Goal: Information Seeking & Learning: Learn about a topic

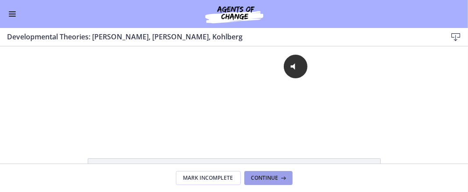
click at [275, 177] on span "Continue" at bounding box center [264, 178] width 27 height 7
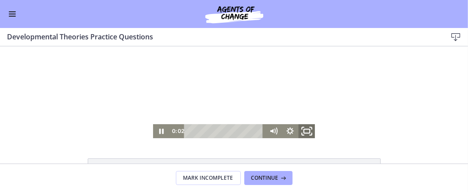
drag, startPoint x: 303, startPoint y: 132, endPoint x: 303, endPoint y: 231, distance: 99.5
click at [303, 132] on icon "Fullscreen" at bounding box center [306, 131] width 20 height 17
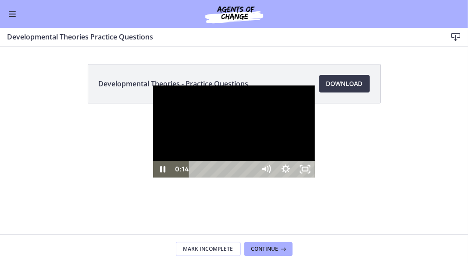
click at [315, 177] on div at bounding box center [234, 131] width 162 height 92
click at [316, 179] on icon "Unfullscreen" at bounding box center [304, 169] width 23 height 20
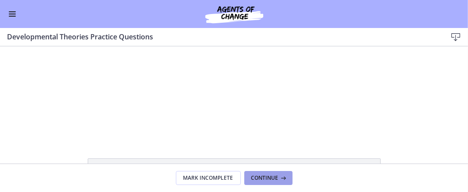
click at [274, 182] on span "Continue" at bounding box center [264, 178] width 27 height 7
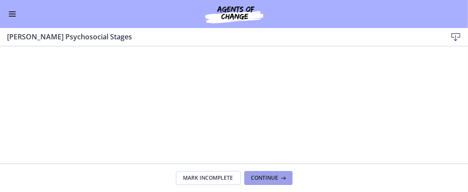
click at [274, 181] on span "Continue" at bounding box center [264, 178] width 27 height 7
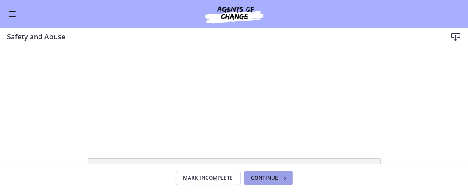
click at [274, 181] on span "Continue" at bounding box center [264, 178] width 27 height 7
click at [263, 177] on span "Continue" at bounding box center [264, 178] width 27 height 7
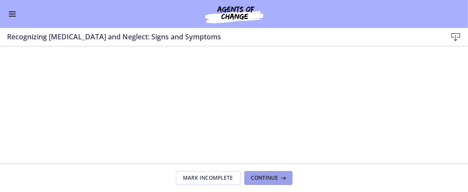
click at [263, 177] on span "Continue" at bounding box center [264, 178] width 27 height 7
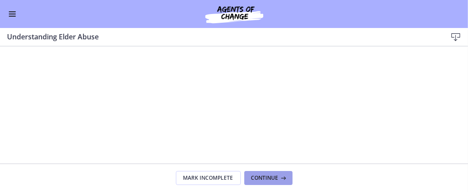
click at [275, 178] on span "Continue" at bounding box center [264, 178] width 27 height 7
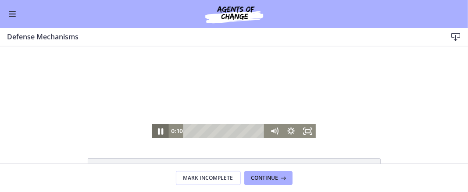
click at [158, 130] on icon "Pause" at bounding box center [160, 131] width 5 height 7
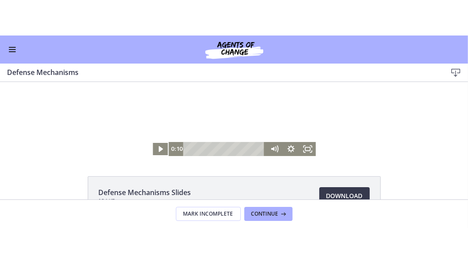
scroll to position [12, 0]
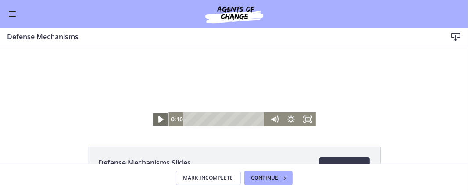
click at [159, 117] on icon "Play Video" at bounding box center [161, 119] width 20 height 17
click at [305, 119] on icon "Fullscreen" at bounding box center [307, 119] width 20 height 17
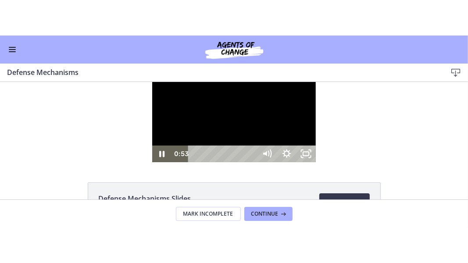
scroll to position [0, 0]
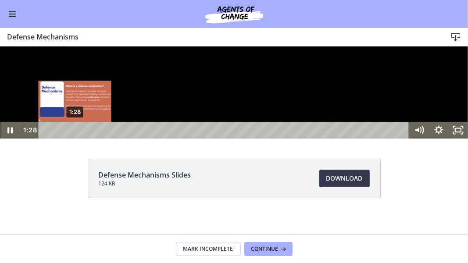
click at [75, 138] on div "1:28" at bounding box center [225, 129] width 359 height 17
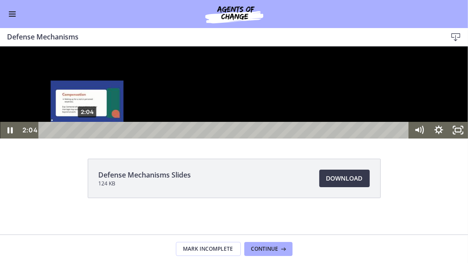
click at [87, 138] on div "2:04" at bounding box center [225, 129] width 359 height 17
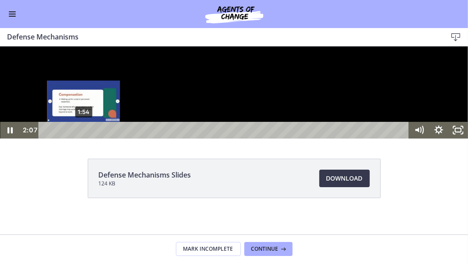
click at [84, 138] on div "1:54" at bounding box center [225, 129] width 359 height 17
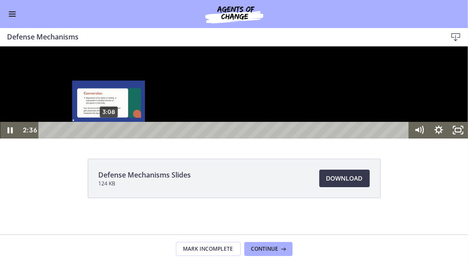
click at [109, 138] on div "3:08" at bounding box center [225, 129] width 359 height 17
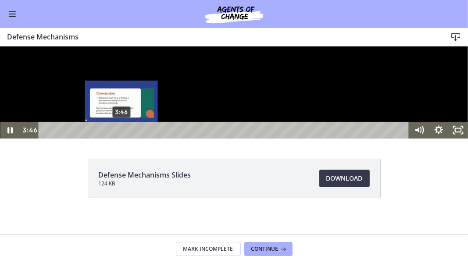
click at [121, 138] on div "3:46" at bounding box center [225, 129] width 359 height 17
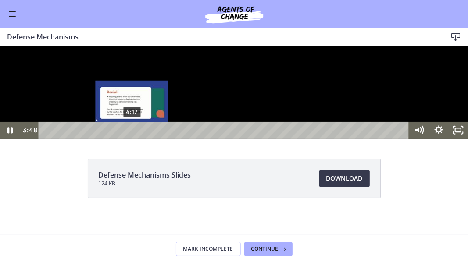
click at [132, 138] on div "4:17" at bounding box center [225, 129] width 359 height 17
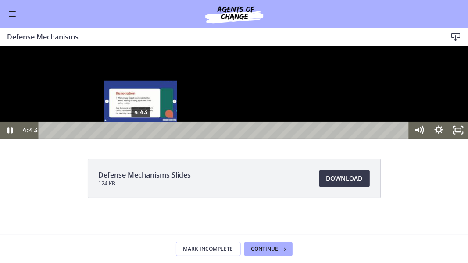
click at [141, 138] on div "4:43" at bounding box center [225, 129] width 359 height 17
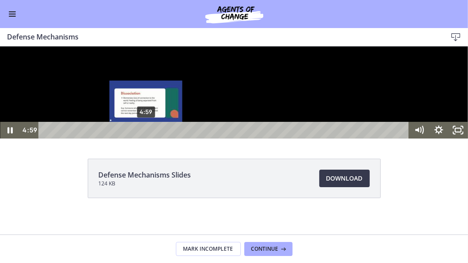
click at [146, 138] on div "4:59" at bounding box center [225, 129] width 359 height 17
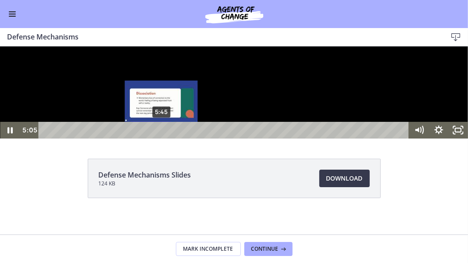
click at [161, 138] on div "5:45" at bounding box center [225, 129] width 359 height 17
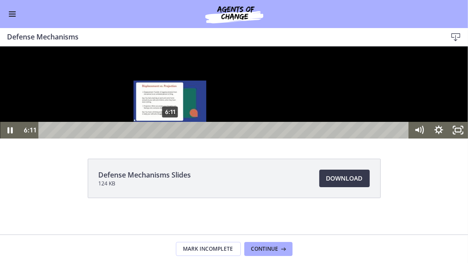
click at [170, 138] on div "6:11" at bounding box center [225, 129] width 359 height 17
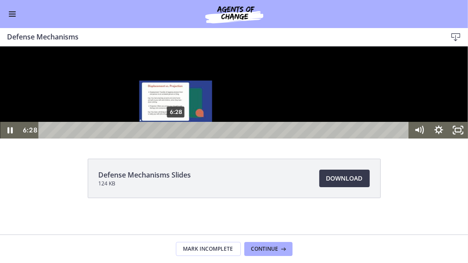
click at [176, 132] on div "Playbar" at bounding box center [175, 129] width 5 height 5
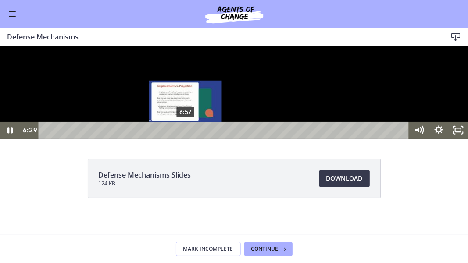
click at [185, 138] on div "6:57" at bounding box center [225, 129] width 359 height 17
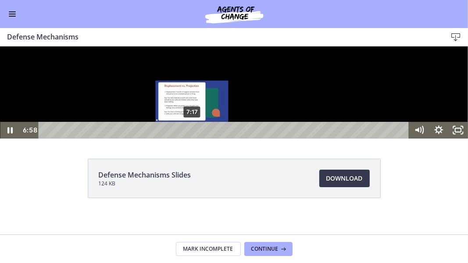
click at [193, 138] on div "7:17" at bounding box center [225, 129] width 359 height 17
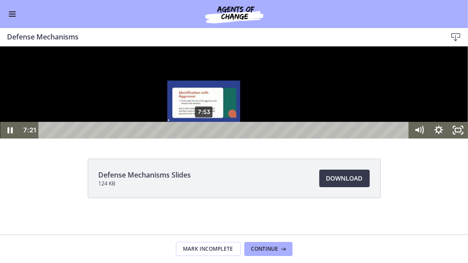
click at [204, 138] on div "7:53" at bounding box center [225, 129] width 359 height 17
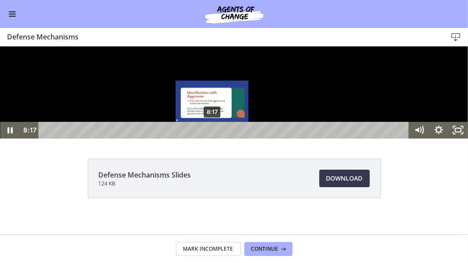
click at [213, 138] on div "8:17" at bounding box center [225, 129] width 359 height 17
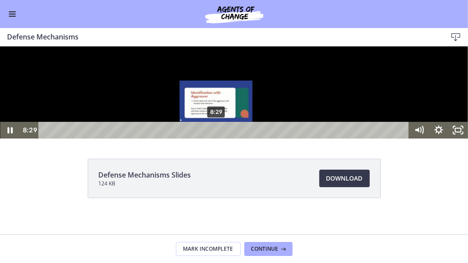
click at [216, 138] on div "8:29" at bounding box center [225, 129] width 359 height 17
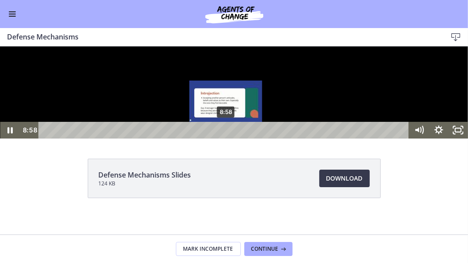
click at [226, 138] on div "8:58" at bounding box center [225, 129] width 359 height 17
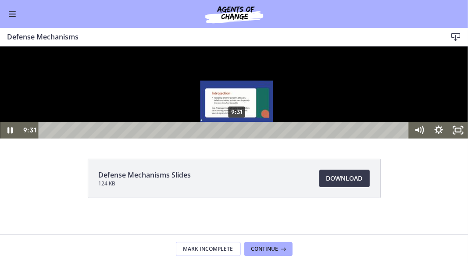
click at [237, 132] on div "Playbar" at bounding box center [236, 129] width 5 height 5
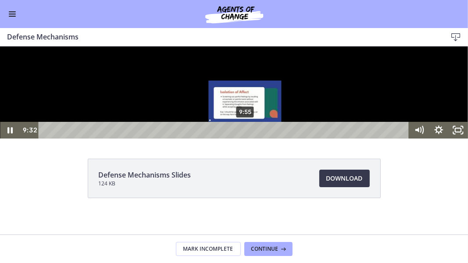
click at [245, 138] on div "9:55" at bounding box center [225, 129] width 359 height 17
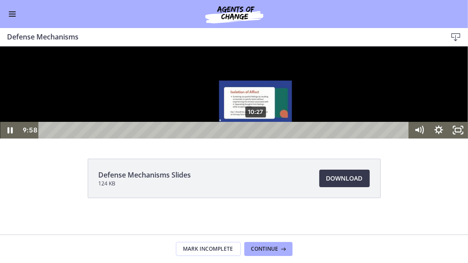
click at [256, 138] on div "10:27" at bounding box center [225, 129] width 359 height 17
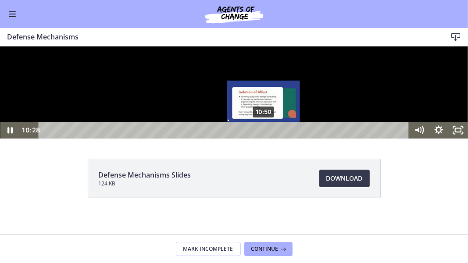
click at [264, 138] on div "10:50" at bounding box center [225, 129] width 359 height 17
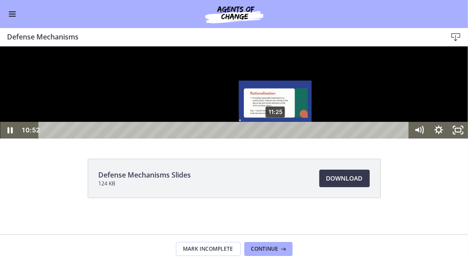
click at [276, 138] on div "11:25" at bounding box center [225, 129] width 359 height 17
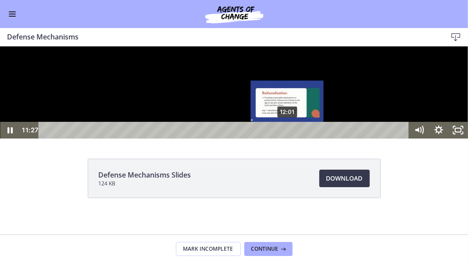
click at [287, 138] on div "12:01" at bounding box center [225, 129] width 359 height 17
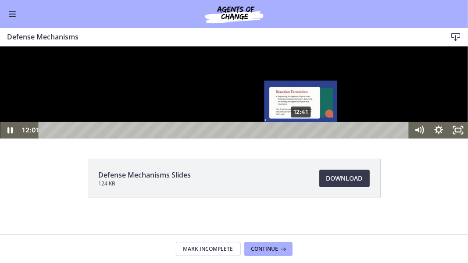
click at [301, 138] on div "12:41" at bounding box center [225, 129] width 359 height 17
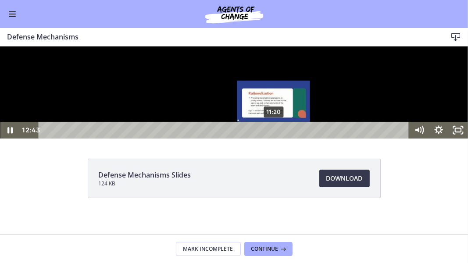
click at [274, 138] on div "11:20" at bounding box center [225, 129] width 359 height 17
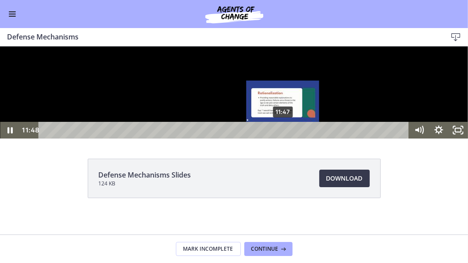
click at [283, 138] on div "11:47" at bounding box center [225, 129] width 359 height 17
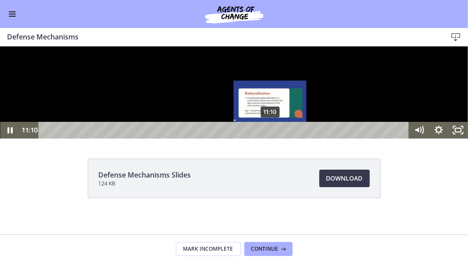
click at [270, 138] on div "11:10" at bounding box center [225, 129] width 359 height 17
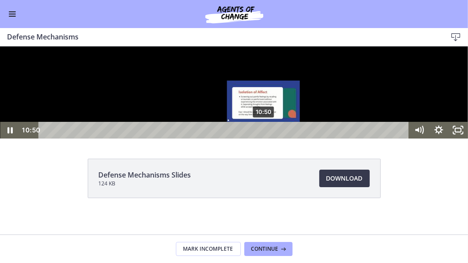
click at [264, 138] on div "10:50" at bounding box center [225, 129] width 359 height 17
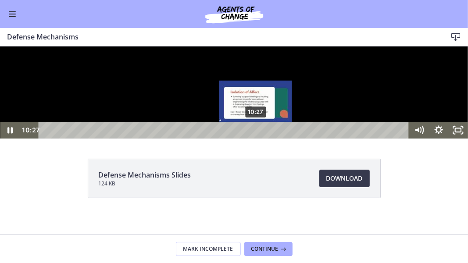
click at [256, 138] on div "10:27" at bounding box center [225, 129] width 359 height 17
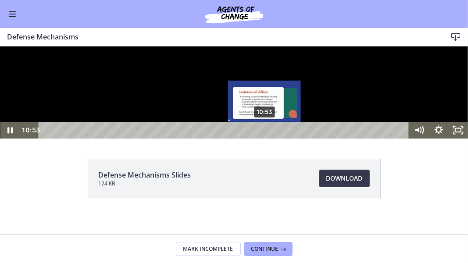
click at [265, 132] on div "Playbar" at bounding box center [264, 129] width 5 height 5
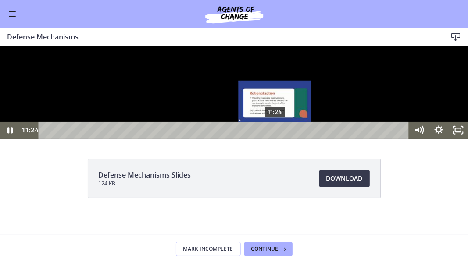
click at [275, 138] on div "11:24" at bounding box center [225, 129] width 359 height 17
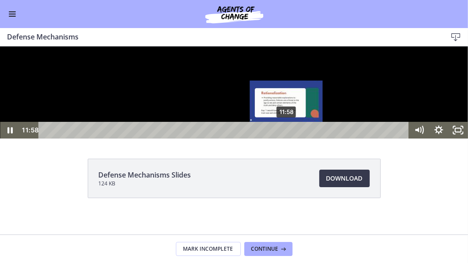
click at [287, 138] on div "11:58" at bounding box center [225, 129] width 359 height 17
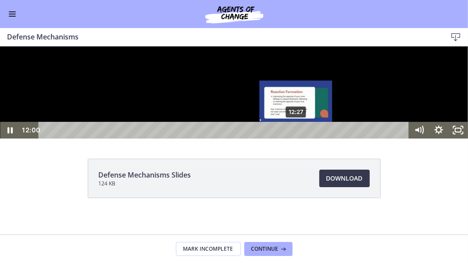
click at [296, 138] on div "12:27" at bounding box center [225, 129] width 359 height 17
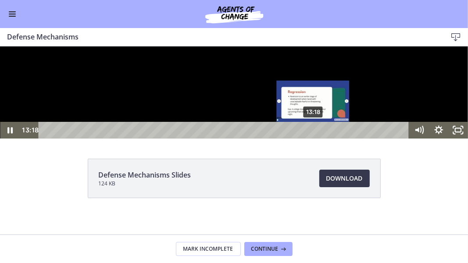
click at [313, 138] on div "13:18" at bounding box center [225, 129] width 359 height 17
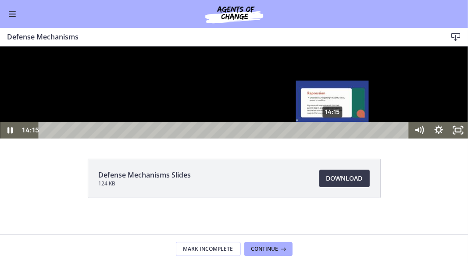
click at [333, 138] on div "14:15" at bounding box center [225, 129] width 359 height 17
click at [333, 132] on div "Playbar" at bounding box center [332, 129] width 5 height 5
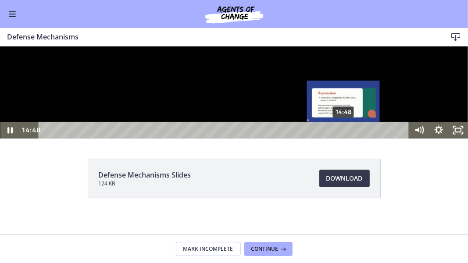
click at [344, 138] on div "14:48" at bounding box center [225, 129] width 359 height 17
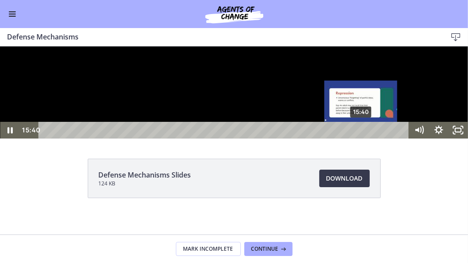
click at [361, 138] on div "15:40" at bounding box center [225, 129] width 359 height 17
click at [361, 132] on div "Playbar" at bounding box center [360, 129] width 5 height 5
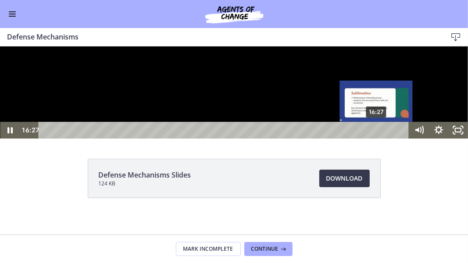
click at [377, 138] on div "16:27" at bounding box center [225, 129] width 359 height 17
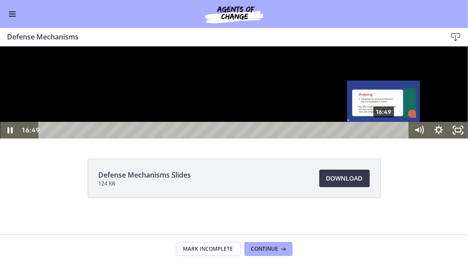
click at [384, 138] on div "16:49" at bounding box center [225, 129] width 359 height 17
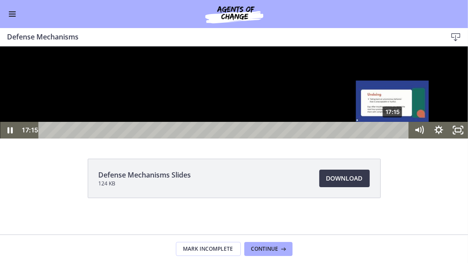
click at [393, 138] on div "17:15" at bounding box center [225, 129] width 359 height 17
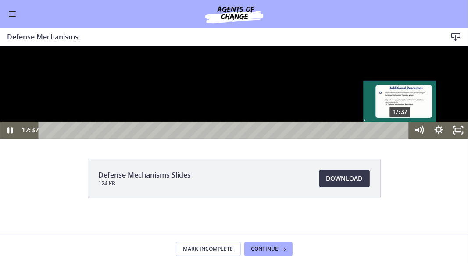
click at [401, 138] on div "17:37" at bounding box center [225, 129] width 359 height 17
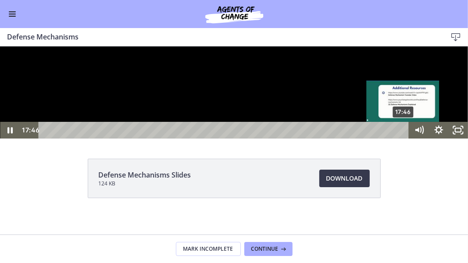
click at [404, 138] on div "17:46" at bounding box center [225, 129] width 359 height 17
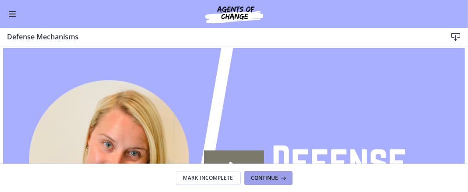
click at [256, 177] on span "Continue" at bounding box center [264, 178] width 27 height 7
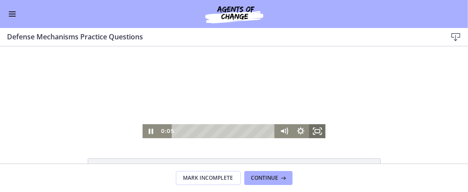
click at [312, 131] on icon "Fullscreen" at bounding box center [317, 131] width 17 height 14
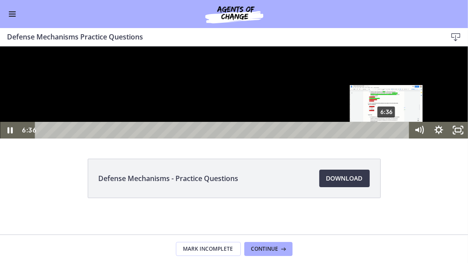
click at [387, 138] on div "6:36" at bounding box center [224, 129] width 362 height 17
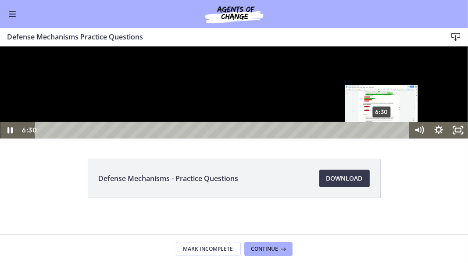
click at [382, 138] on div "6:30" at bounding box center [224, 129] width 362 height 17
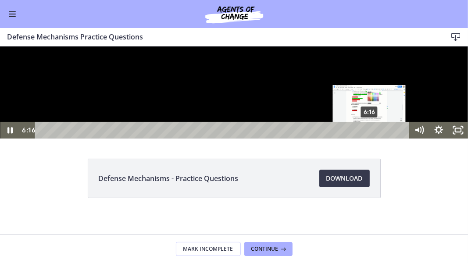
click at [369, 138] on div "6:16" at bounding box center [224, 129] width 362 height 17
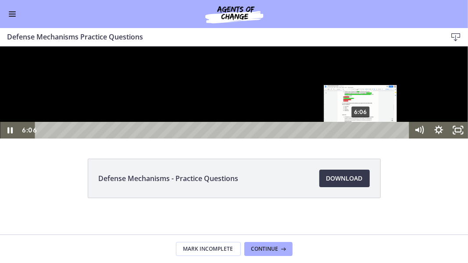
click at [361, 138] on div "6:06" at bounding box center [224, 129] width 362 height 17
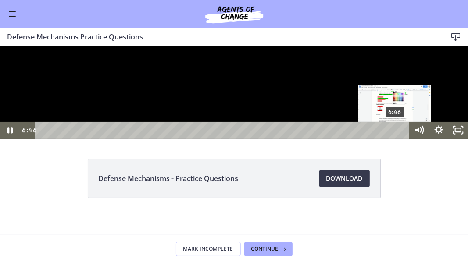
click at [395, 138] on div "6:46" at bounding box center [224, 129] width 362 height 17
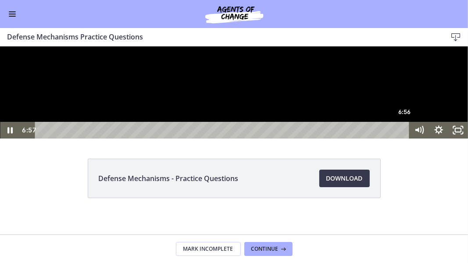
click at [404, 138] on div "6:56" at bounding box center [224, 129] width 362 height 17
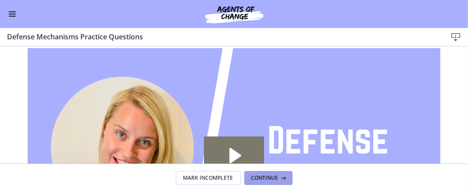
click at [261, 177] on span "Continue" at bounding box center [264, 178] width 27 height 7
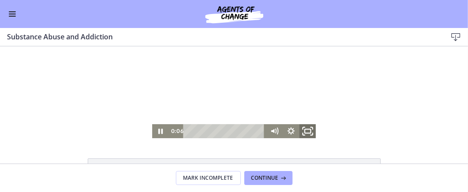
click at [304, 128] on icon "Fullscreen" at bounding box center [307, 131] width 20 height 17
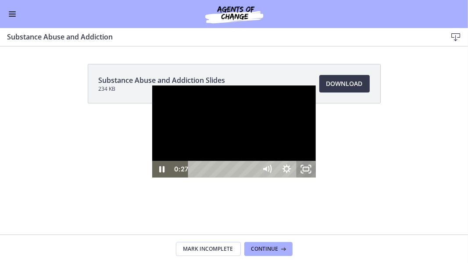
click at [316, 177] on icon "Unfullscreen" at bounding box center [305, 169] width 19 height 17
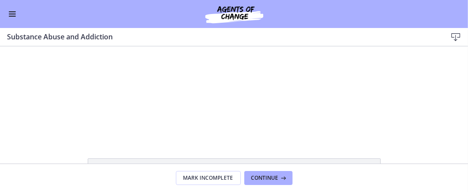
click at [12, 10] on button "Enable menu" at bounding box center [12, 14] width 11 height 11
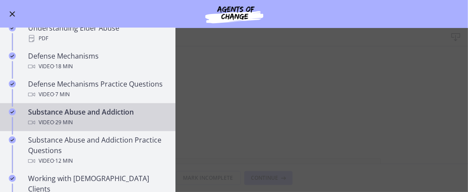
scroll to position [458, 0]
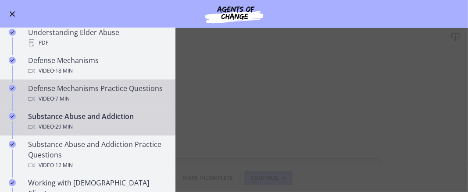
click at [102, 90] on div "Defense Mechanisms Practice Questions Video · 7 min" at bounding box center [96, 93] width 137 height 21
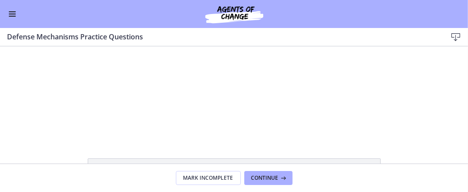
click at [14, 13] on button "Enable menu" at bounding box center [12, 14] width 11 height 11
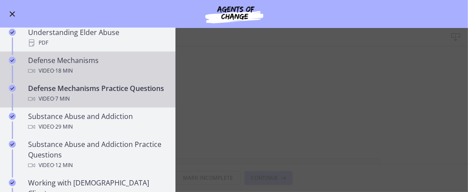
click at [114, 66] on div "Video · 18 min" at bounding box center [96, 71] width 137 height 11
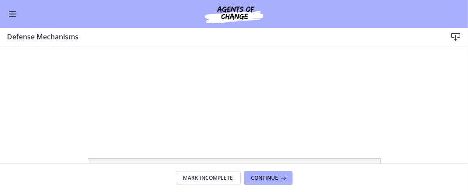
click at [170, 126] on div at bounding box center [234, 92] width 468 height 92
click at [10, 11] on span "Enable menu" at bounding box center [12, 11] width 7 height 1
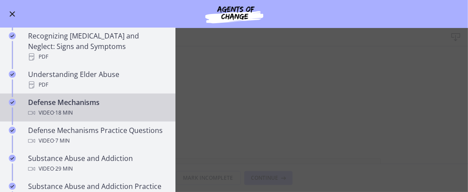
scroll to position [415, 0]
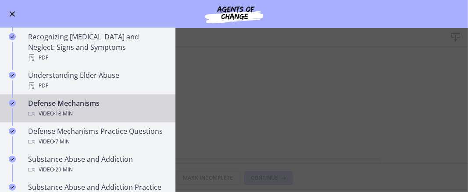
click at [122, 109] on div "Video · 18 min" at bounding box center [96, 114] width 137 height 11
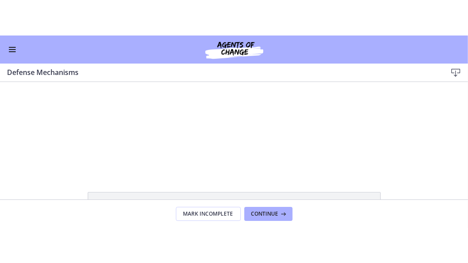
scroll to position [1, 0]
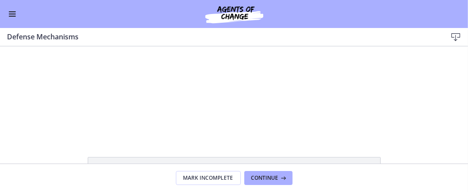
click at [265, 102] on div at bounding box center [233, 91] width 163 height 92
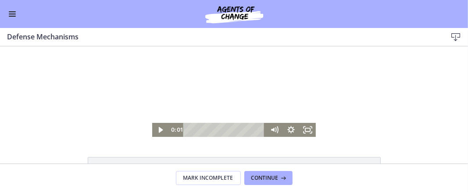
click at [307, 132] on icon "Fullscreen" at bounding box center [307, 130] width 17 height 14
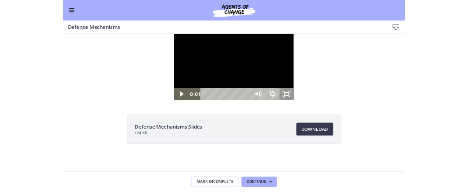
scroll to position [0, 0]
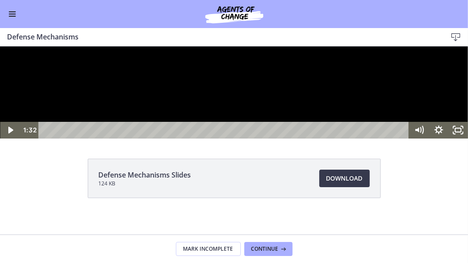
click at [76, 138] on div "Playbar" at bounding box center [225, 129] width 359 height 17
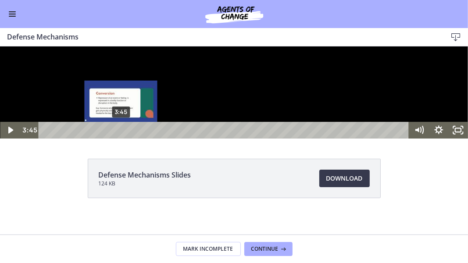
click at [121, 138] on div "3:45" at bounding box center [225, 129] width 359 height 17
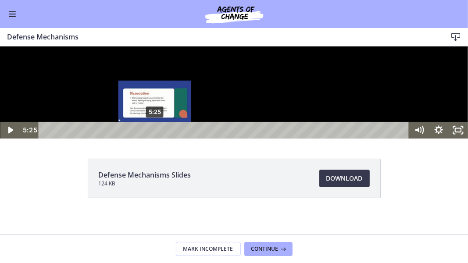
click at [155, 138] on div "5:25" at bounding box center [225, 129] width 359 height 17
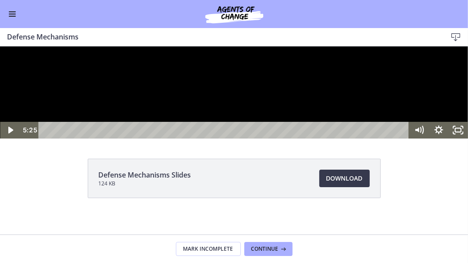
click at [175, 138] on div at bounding box center [234, 92] width 468 height 92
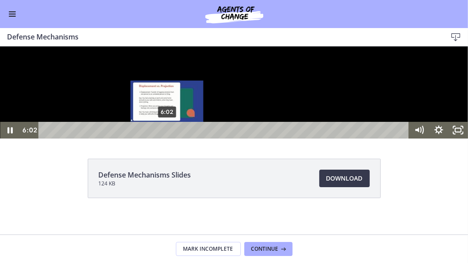
click at [167, 138] on div "6:02" at bounding box center [225, 129] width 359 height 17
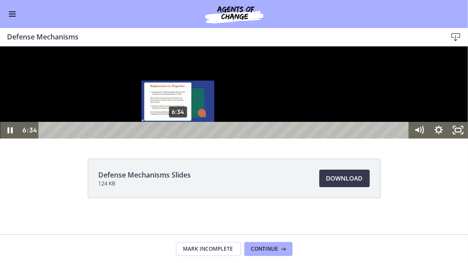
click at [178, 138] on div "6:34" at bounding box center [225, 129] width 359 height 17
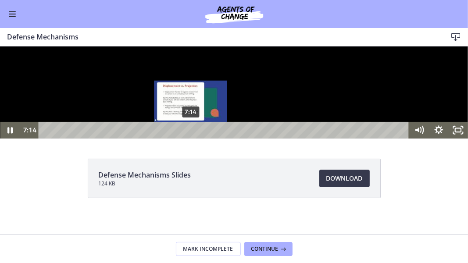
click at [191, 138] on div "7:14" at bounding box center [225, 129] width 359 height 17
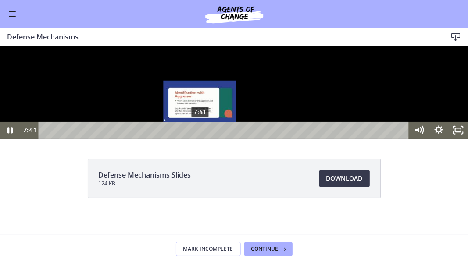
click at [200, 138] on div "7:41" at bounding box center [225, 129] width 359 height 17
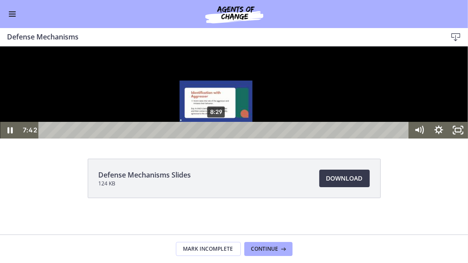
click at [216, 138] on div "8:29" at bounding box center [225, 129] width 359 height 17
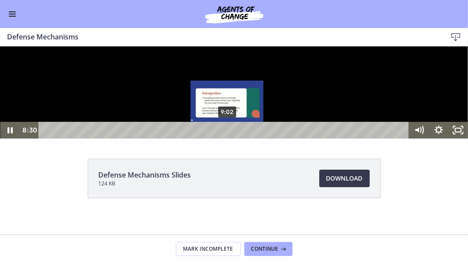
click at [227, 138] on div "9:02" at bounding box center [225, 129] width 359 height 17
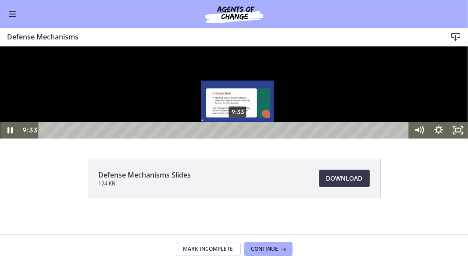
click at [238, 138] on div "9:33" at bounding box center [225, 129] width 359 height 17
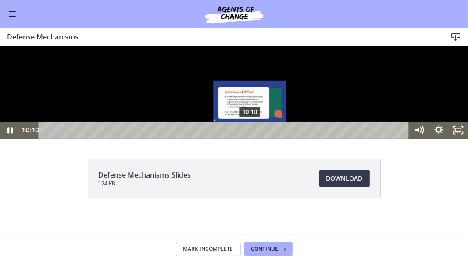
click at [250, 138] on div "10:10" at bounding box center [225, 129] width 359 height 17
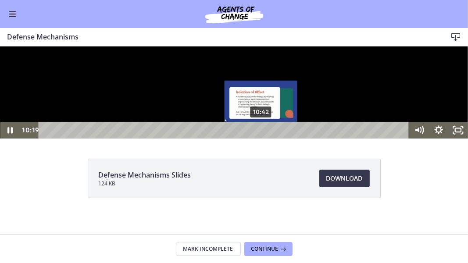
click at [261, 138] on div "10:42" at bounding box center [225, 129] width 359 height 17
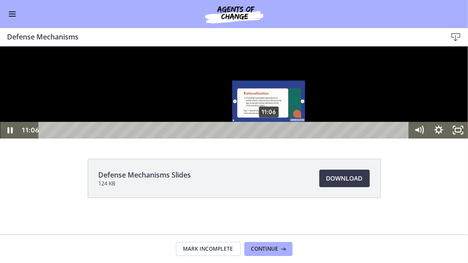
click at [269, 138] on div "11:06" at bounding box center [225, 129] width 359 height 17
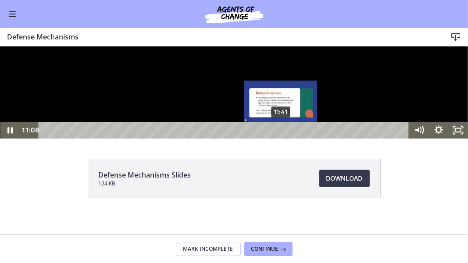
click at [281, 138] on div "11:41" at bounding box center [225, 129] width 359 height 17
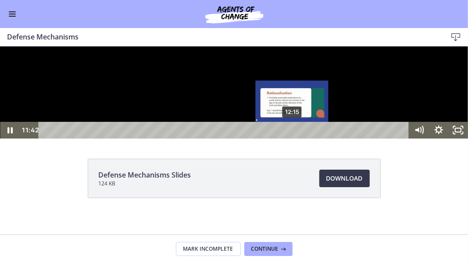
click at [293, 138] on div "12:15" at bounding box center [225, 129] width 359 height 17
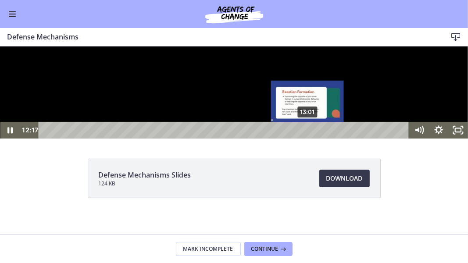
click at [308, 138] on div "13:01" at bounding box center [225, 129] width 359 height 17
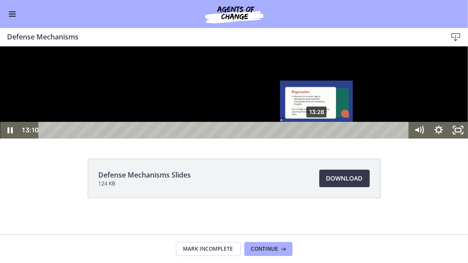
click at [317, 138] on div "13:28" at bounding box center [225, 129] width 359 height 17
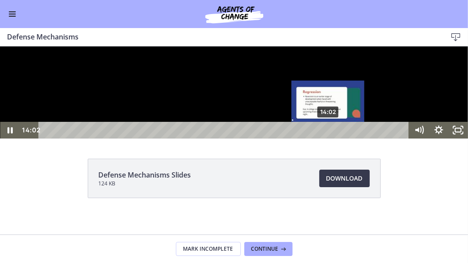
click at [328, 138] on div "14:02" at bounding box center [225, 129] width 359 height 17
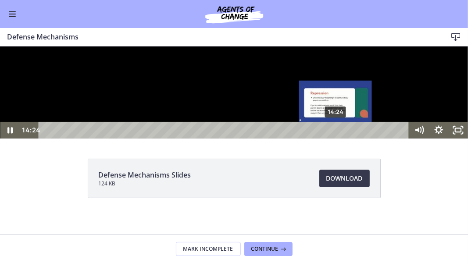
click at [336, 138] on div "14:24" at bounding box center [225, 129] width 359 height 17
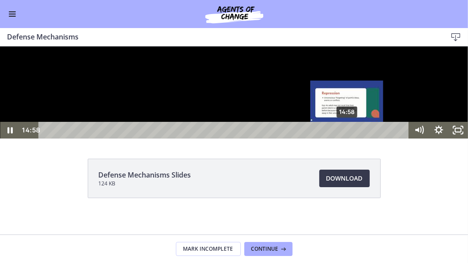
click at [347, 138] on div "14:58" at bounding box center [225, 129] width 359 height 17
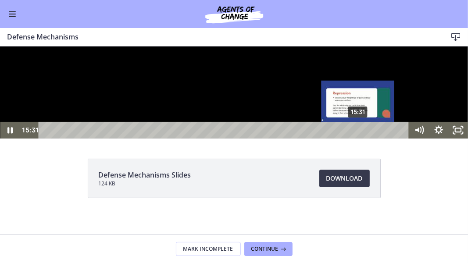
click at [358, 138] on div "15:31" at bounding box center [225, 129] width 359 height 17
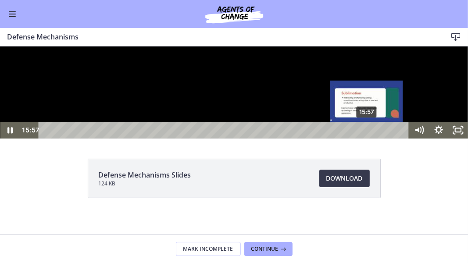
click at [367, 138] on div "15:57" at bounding box center [225, 129] width 359 height 17
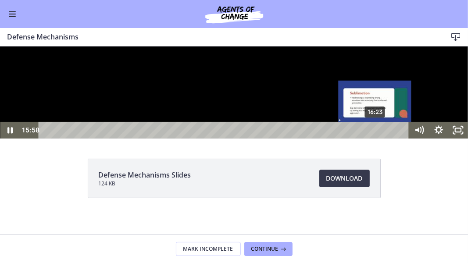
click at [376, 138] on div "16:23" at bounding box center [225, 129] width 359 height 17
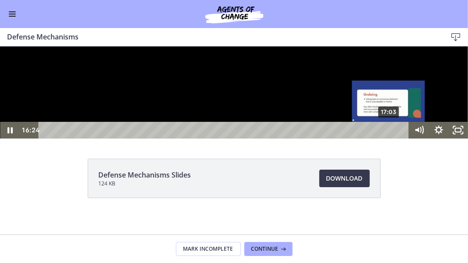
click at [389, 138] on div "17:03" at bounding box center [225, 129] width 359 height 17
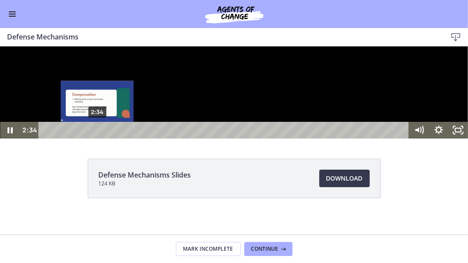
click at [97, 138] on div "2:34" at bounding box center [225, 129] width 359 height 17
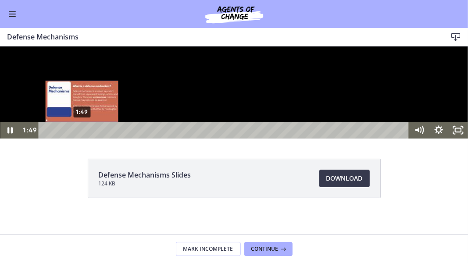
click at [82, 138] on div "1:49" at bounding box center [225, 129] width 359 height 17
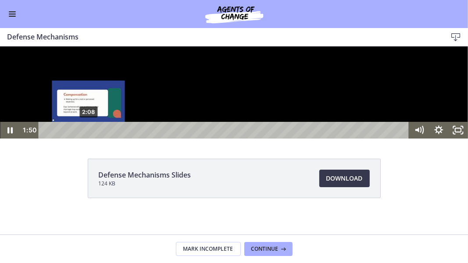
click at [89, 138] on div "2:08" at bounding box center [225, 129] width 359 height 17
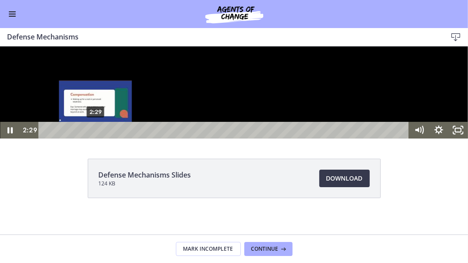
click at [96, 138] on div "2:29" at bounding box center [225, 129] width 359 height 17
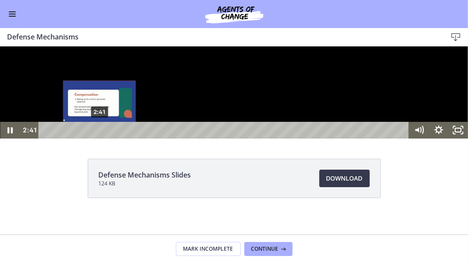
click at [99, 138] on div "2:41" at bounding box center [225, 129] width 359 height 17
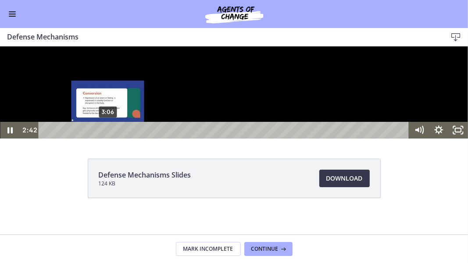
click at [108, 138] on div "3:06" at bounding box center [225, 129] width 359 height 17
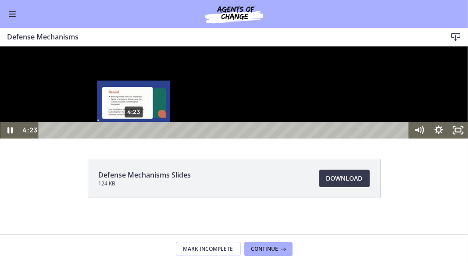
click at [134, 138] on div "4:23" at bounding box center [225, 129] width 359 height 17
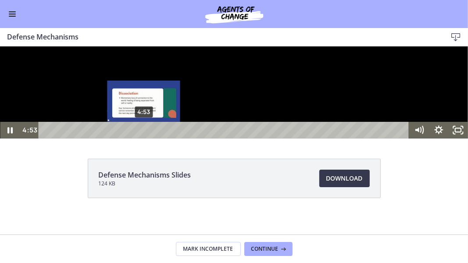
click at [144, 138] on div "4:53" at bounding box center [225, 129] width 359 height 17
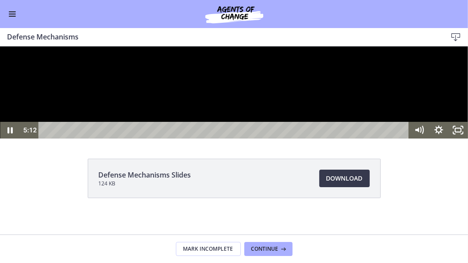
click at [448, 138] on div at bounding box center [234, 92] width 468 height 92
click at [455, 140] on icon "Unfullscreen" at bounding box center [457, 130] width 23 height 20
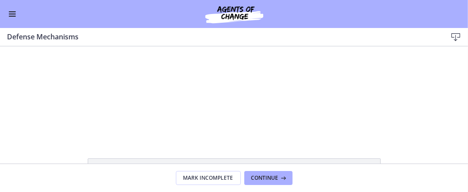
click at [11, 10] on button "Enable menu" at bounding box center [12, 14] width 11 height 11
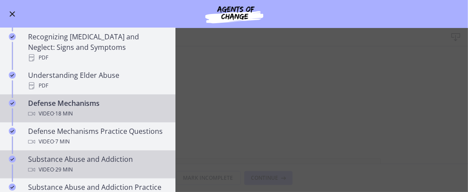
click at [74, 159] on div "Substance Abuse and Addiction Video · 29 min" at bounding box center [96, 164] width 137 height 21
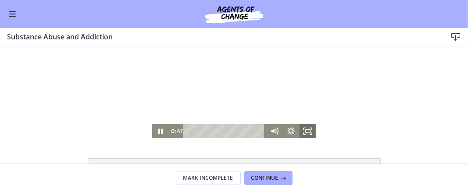
click at [303, 131] on icon "Fullscreen" at bounding box center [307, 131] width 17 height 14
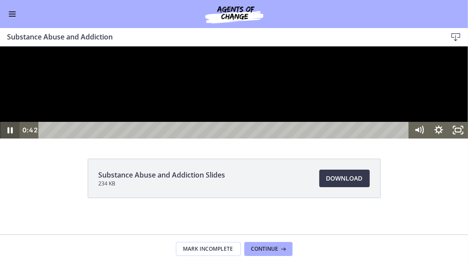
click at [11, 138] on icon "Pause" at bounding box center [9, 129] width 19 height 17
click at [11, 133] on icon "Play Video" at bounding box center [10, 129] width 5 height 7
click at [11, 138] on icon "Pause" at bounding box center [9, 129] width 19 height 17
click at [11, 134] on icon "Play Video" at bounding box center [11, 130] width 6 height 8
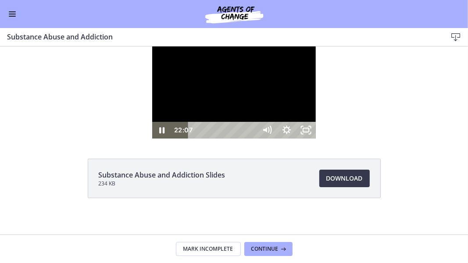
click at [252, 138] on div "22:07" at bounding box center [223, 129] width 57 height 17
click at [252, 138] on div "20:22" at bounding box center [223, 129] width 57 height 17
click at [252, 138] on div "21:17" at bounding box center [223, 129] width 57 height 17
click at [252, 138] on div "21:36" at bounding box center [223, 129] width 57 height 17
click at [252, 138] on div "22:18" at bounding box center [223, 129] width 57 height 17
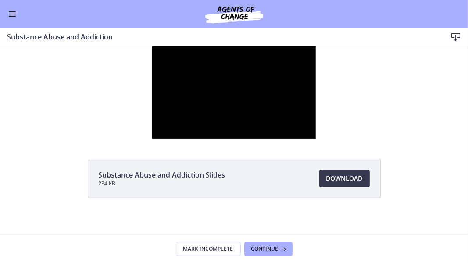
click at [152, 138] on div at bounding box center [233, 92] width 163 height 92
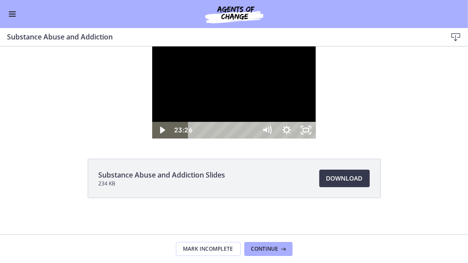
click at [153, 138] on icon "Play Video" at bounding box center [162, 129] width 19 height 17
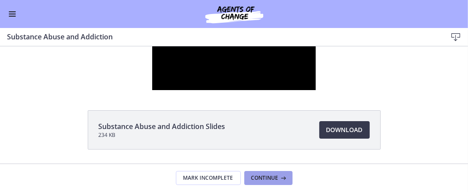
click at [265, 178] on span "Continue" at bounding box center [264, 178] width 27 height 7
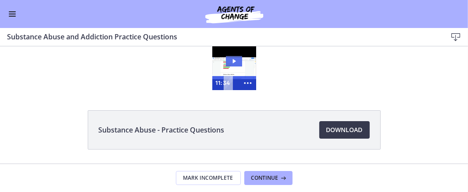
click at [233, 60] on icon "Play Video: cbe21fpt4o1cl02sibo0.mp4" at bounding box center [234, 61] width 17 height 11
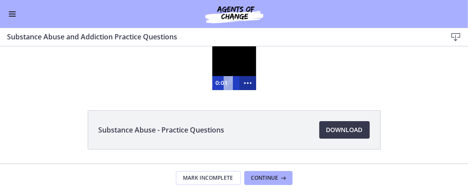
click at [232, 63] on div at bounding box center [234, 68] width 44 height 44
click at [236, 63] on div at bounding box center [234, 68] width 44 height 44
click at [227, 61] on div at bounding box center [234, 68] width 44 height 44
click at [248, 82] on icon "Show more buttons" at bounding box center [248, 82] width 20 height 17
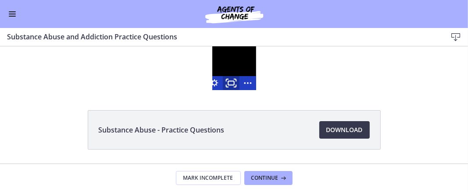
click at [228, 81] on rect "Fullscreen" at bounding box center [231, 83] width 6 height 4
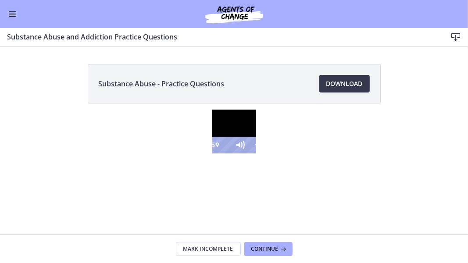
click at [225, 153] on div "10:59" at bounding box center [221, 145] width 7 height 17
click at [225, 153] on div "11:10" at bounding box center [221, 145] width 7 height 17
click at [291, 155] on icon "Unfullscreen" at bounding box center [278, 145] width 23 height 20
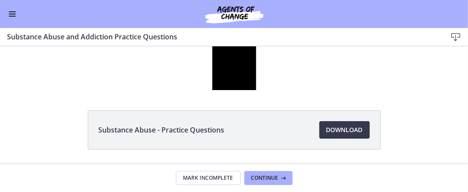
click at [14, 13] on button "Enable menu" at bounding box center [12, 14] width 11 height 11
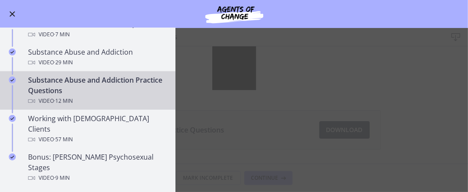
scroll to position [537, 0]
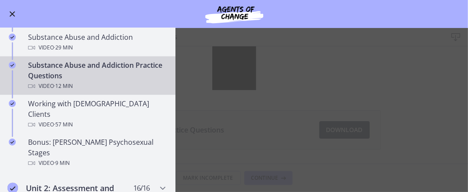
click at [248, 87] on main "Substance Abuse and Addiction Practice Questions Download Enable fullscreen Sub…" at bounding box center [234, 110] width 468 height 164
click at [13, 12] on button "Enable menu" at bounding box center [12, 14] width 11 height 11
